Goal: Book appointment/travel/reservation

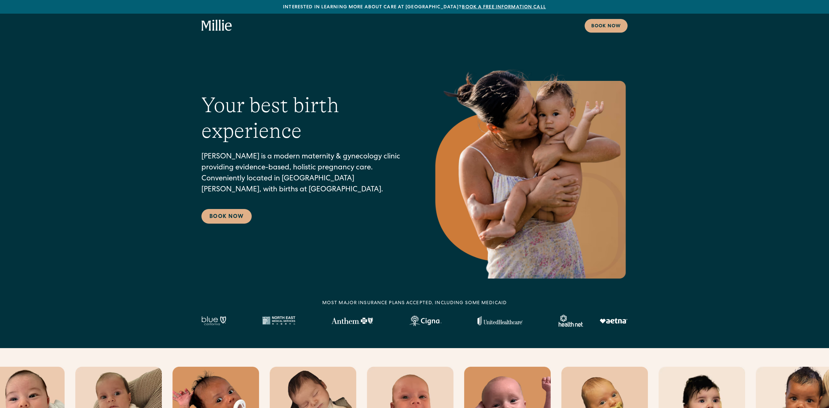
select select "*"
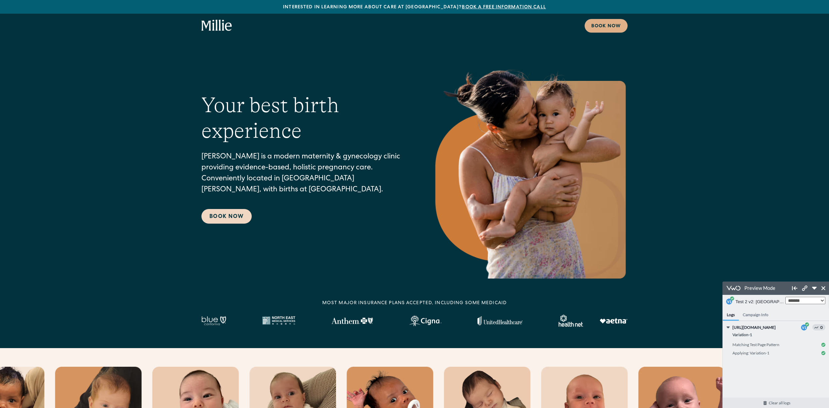
click at [237, 220] on link "Book Now" at bounding box center [226, 216] width 50 height 15
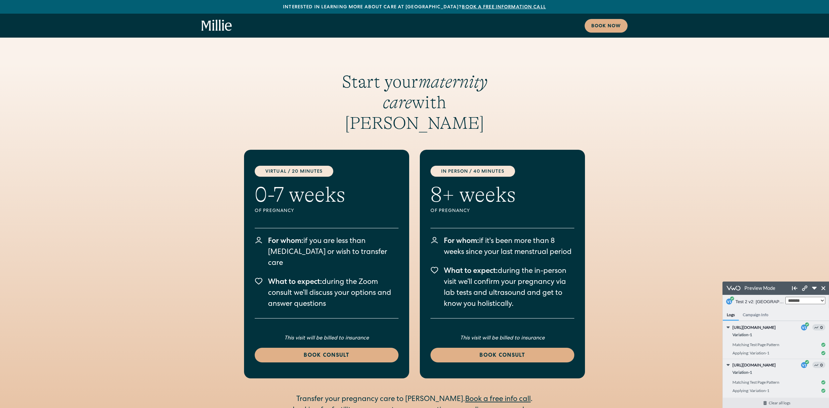
scroll to position [1374, 0]
drag, startPoint x: 260, startPoint y: 156, endPoint x: 366, endPoint y: 157, distance: 106.2
click at [366, 157] on div "Virtual / 20 Minutes 0-7 weeks Of pregnancy For whom: if you are less than 8 we…" at bounding box center [326, 264] width 165 height 229
drag, startPoint x: 257, startPoint y: 157, endPoint x: 380, endPoint y: 156, distance: 122.8
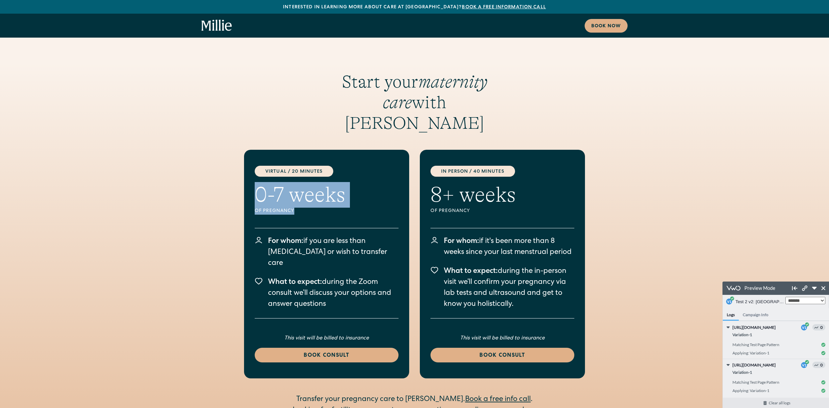
click at [380, 156] on div "Virtual / 20 Minutes 0-7 weeks Of pregnancy For whom: if you are less than 8 we…" at bounding box center [326, 264] width 165 height 229
drag, startPoint x: 380, startPoint y: 156, endPoint x: 415, endPoint y: 164, distance: 36.2
click at [380, 156] on div "Virtual / 20 Minutes 0-7 weeks Of pregnancy For whom: if you are less than 8 we…" at bounding box center [326, 264] width 165 height 229
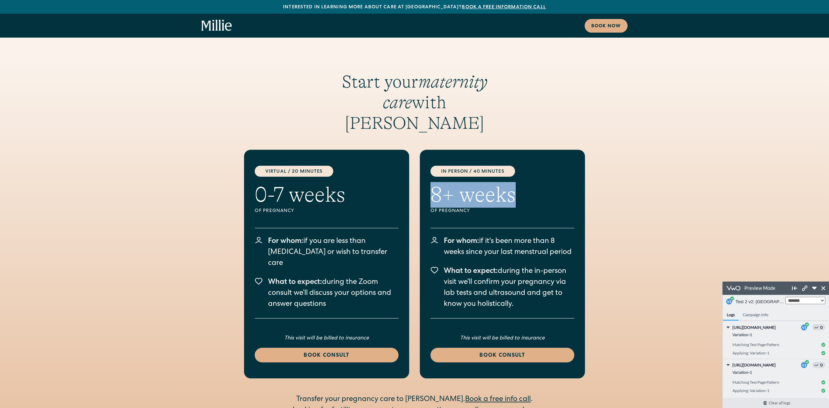
drag, startPoint x: 431, startPoint y: 160, endPoint x: 555, endPoint y: 160, distance: 124.2
click at [555, 160] on div "in person / 40 minutes 8+ weeks Of pregnancy For whom: if it's been more than 8…" at bounding box center [502, 264] width 165 height 229
click at [307, 182] on h2 "0-7 weeks" at bounding box center [300, 195] width 91 height 26
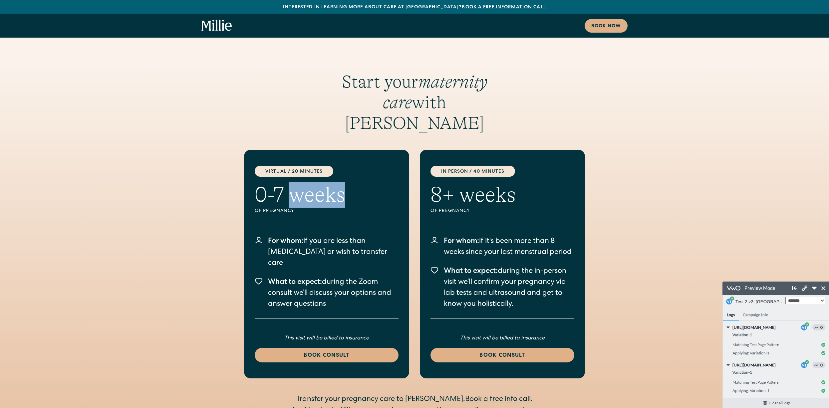
click at [307, 182] on h2 "0-7 weeks" at bounding box center [300, 195] width 91 height 26
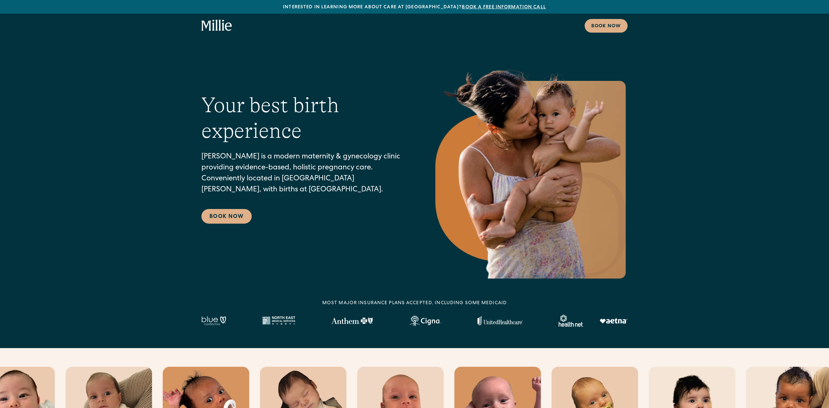
select select "*"
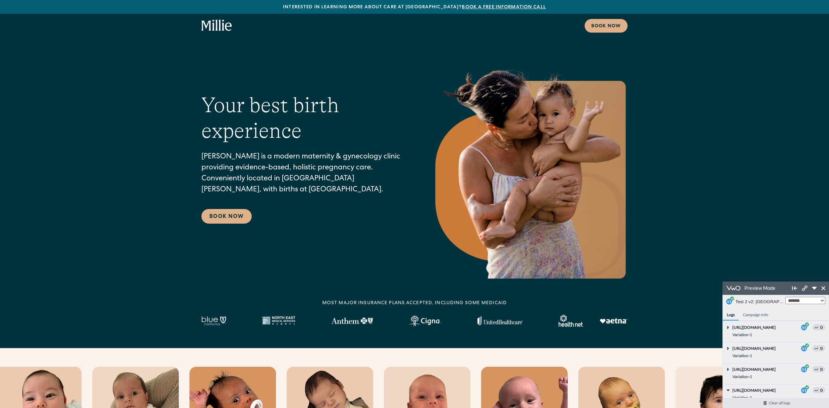
scroll to position [47, 0]
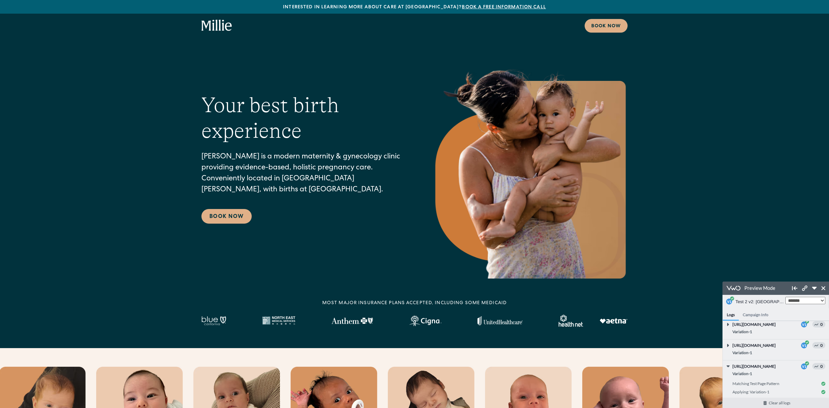
click at [303, 70] on div "Your best birth experience Millie is a modern maternity & gynecology clinic pro…" at bounding box center [414, 169] width 426 height 220
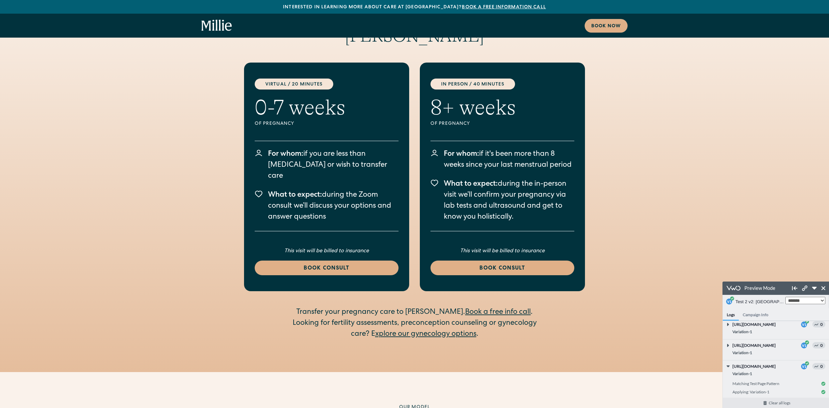
scroll to position [1387, 0]
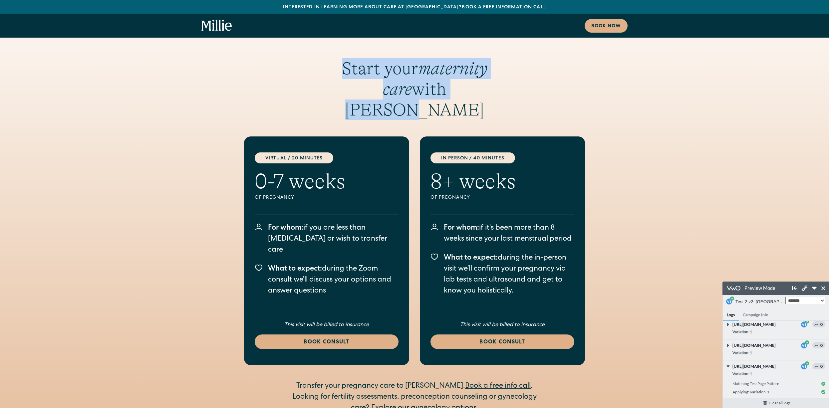
drag, startPoint x: 323, startPoint y: 48, endPoint x: 462, endPoint y: 74, distance: 141.8
click at [462, 74] on h3 "Start your maternity care with Millie" at bounding box center [414, 89] width 198 height 62
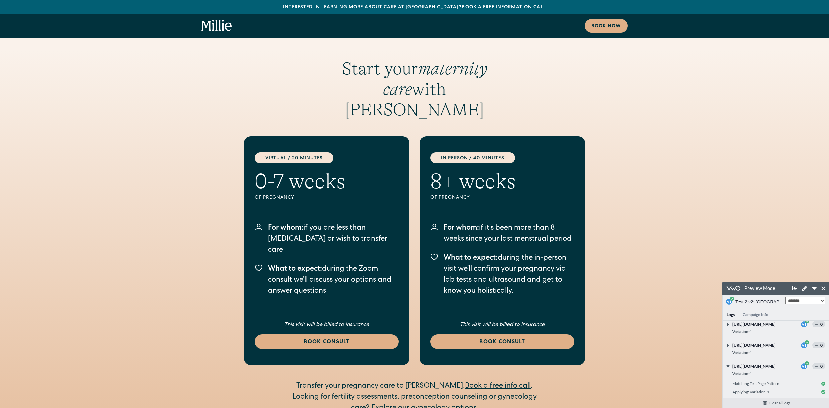
click at [228, 205] on div "Virtual / 20 Minutes 0-7 weeks Of pregnancy For whom: if you are less than 8 we…" at bounding box center [414, 250] width 426 height 229
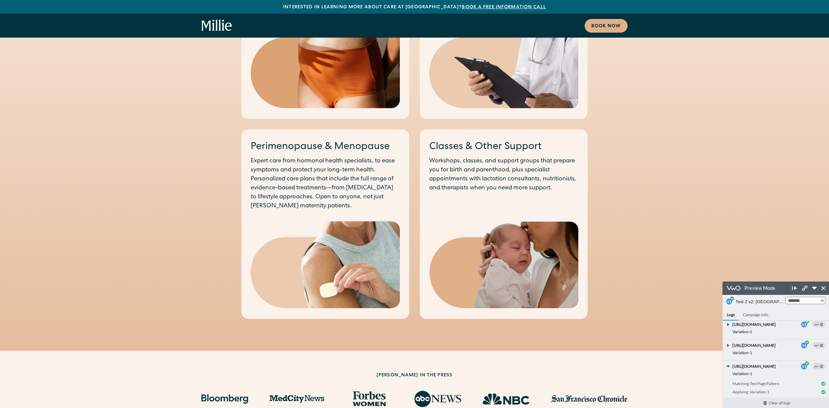
scroll to position [0, 0]
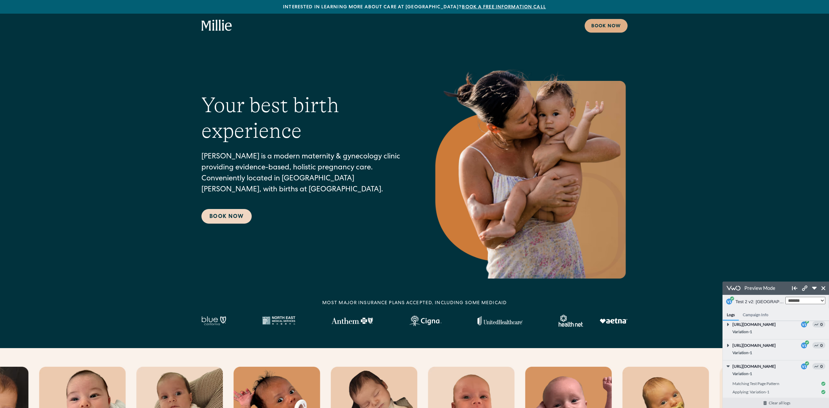
click at [236, 212] on link "Book Now" at bounding box center [226, 216] width 50 height 15
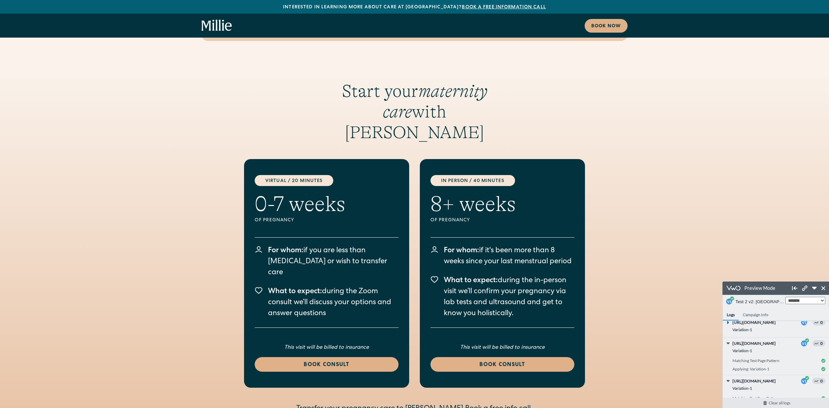
scroll to position [1374, 0]
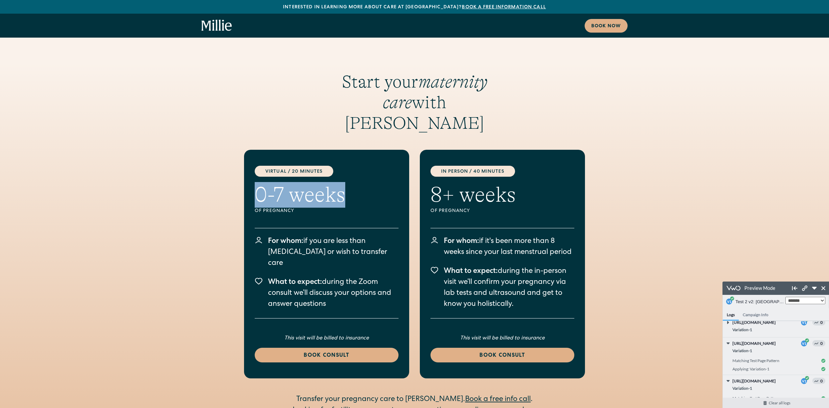
drag, startPoint x: 254, startPoint y: 155, endPoint x: 377, endPoint y: 152, distance: 123.2
click at [377, 152] on div "Virtual / 20 Minutes 0-7 weeks Of pregnancy For whom: if you are less than 8 we…" at bounding box center [326, 264] width 165 height 229
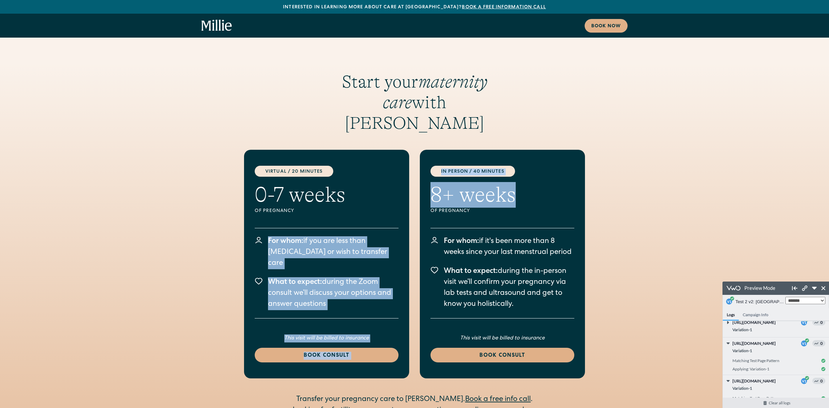
drag, startPoint x: 521, startPoint y: 160, endPoint x: 413, endPoint y: 157, distance: 108.6
click at [413, 157] on div "Virtual / 20 Minutes 0-7 weeks Of pregnancy For whom: if you are less than 8 we…" at bounding box center [414, 264] width 341 height 229
click at [562, 188] on div "in person / 40 minutes 8+ weeks Of pregnancy For whom: if it's been more than 8…" at bounding box center [502, 264] width 165 height 229
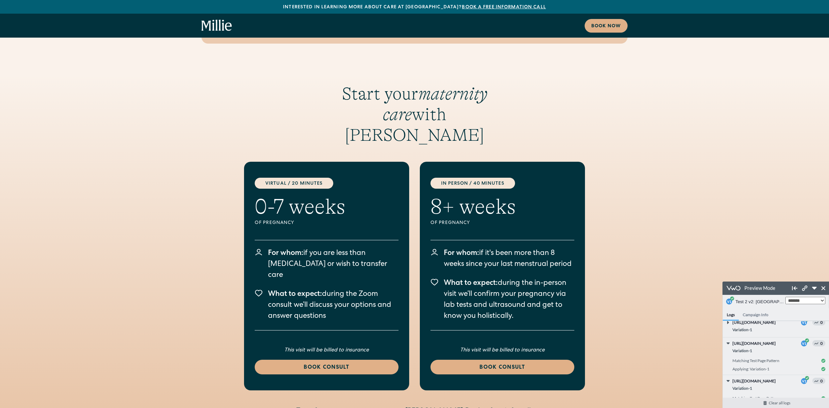
scroll to position [1382, 0]
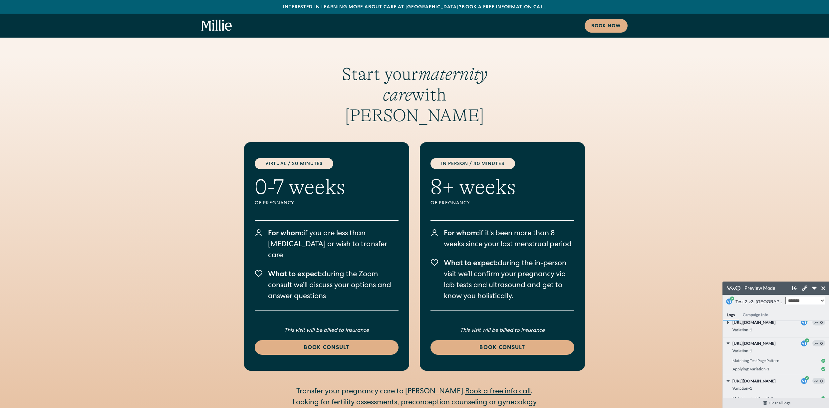
click at [329, 174] on h2 "0-7 weeks" at bounding box center [300, 187] width 91 height 26
click at [370, 144] on div "Virtual / 20 Minutes 0-7 weeks Of pregnancy For whom: if you are less than 8 we…" at bounding box center [326, 256] width 165 height 229
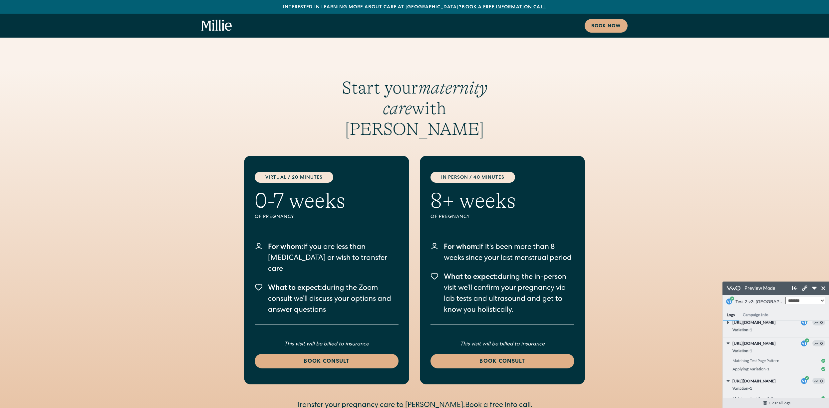
scroll to position [1355, 0]
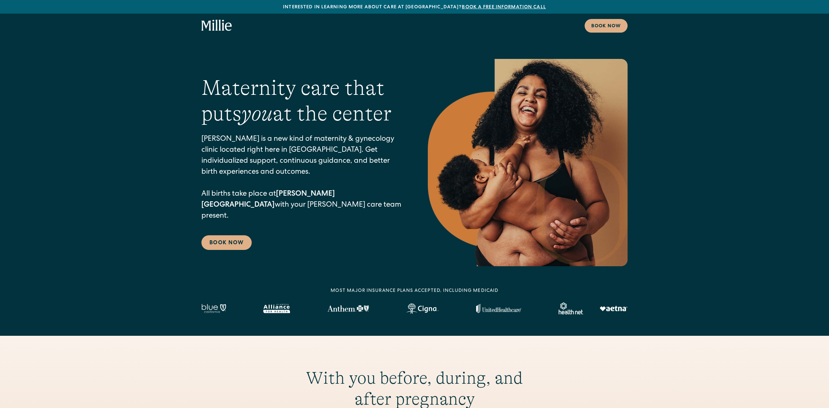
scroll to position [1159, 0]
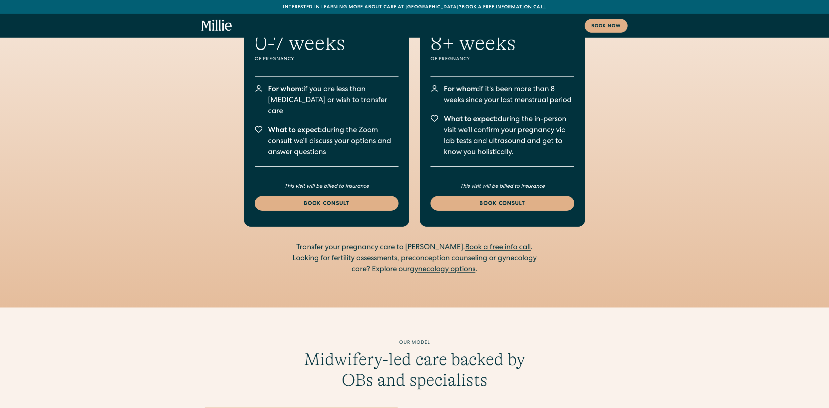
select select "*"
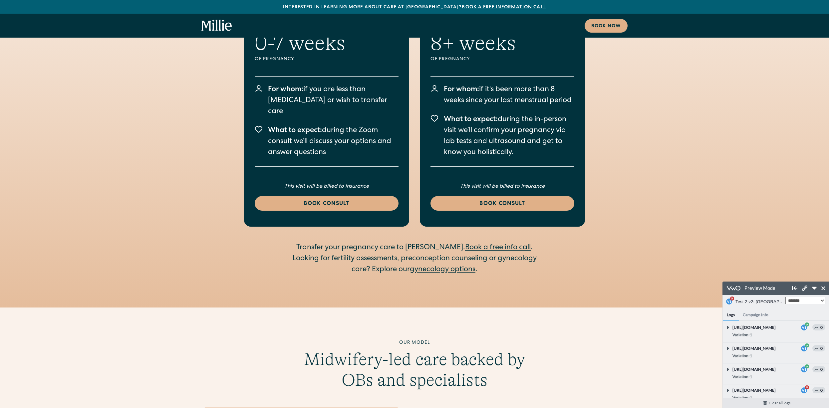
scroll to position [104, 0]
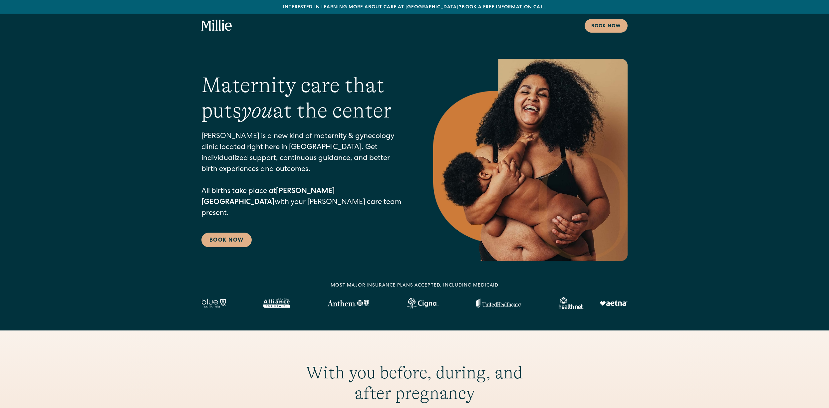
select select "*"
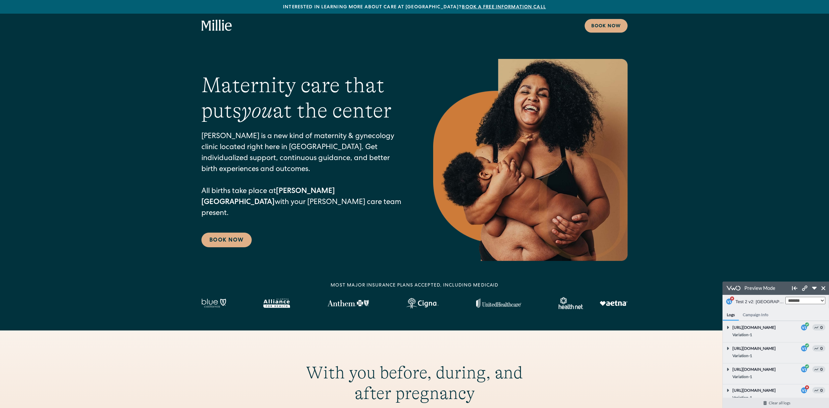
scroll to position [131, 0]
click at [237, 233] on link "Book Now" at bounding box center [226, 240] width 50 height 15
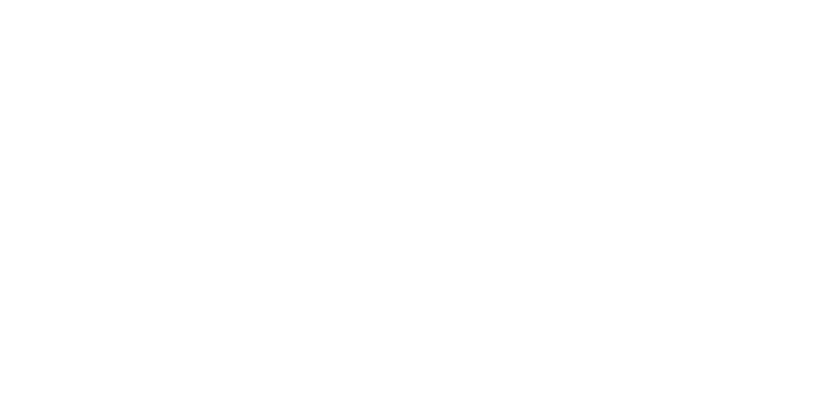
select select "*"
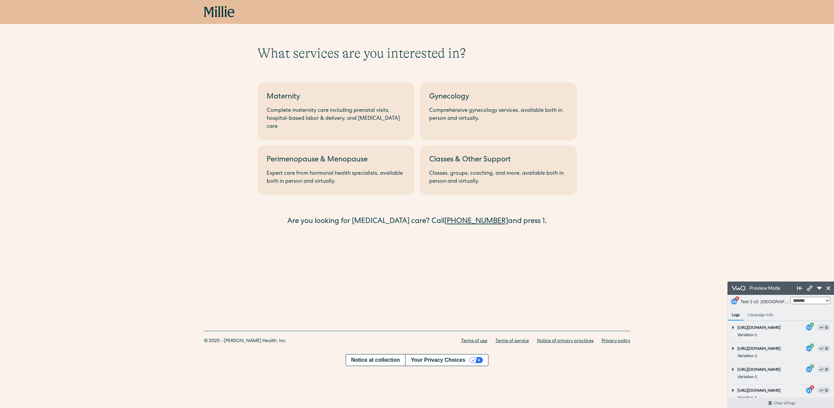
scroll to position [164, 0]
